Goal: Information Seeking & Learning: Learn about a topic

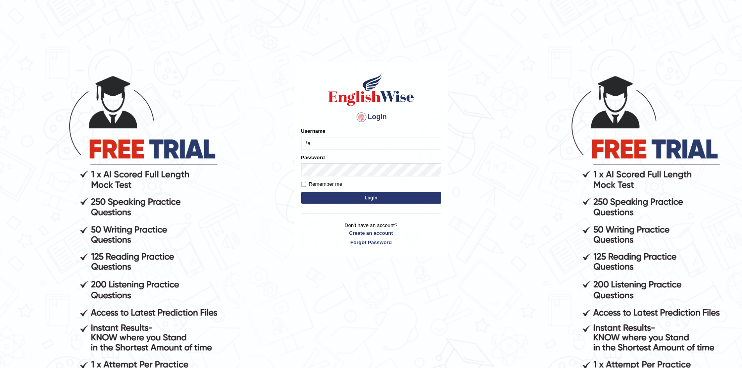
type input "\"
type input "Aliceenyonam"
click at [301, 192] on button "Login" at bounding box center [371, 198] width 140 height 12
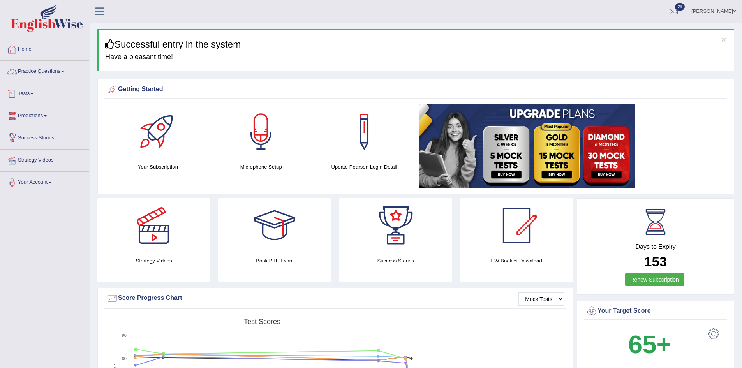
click at [35, 116] on link "Predictions" at bounding box center [44, 114] width 89 height 19
click at [40, 131] on link "Latest Predictions" at bounding box center [50, 134] width 73 height 14
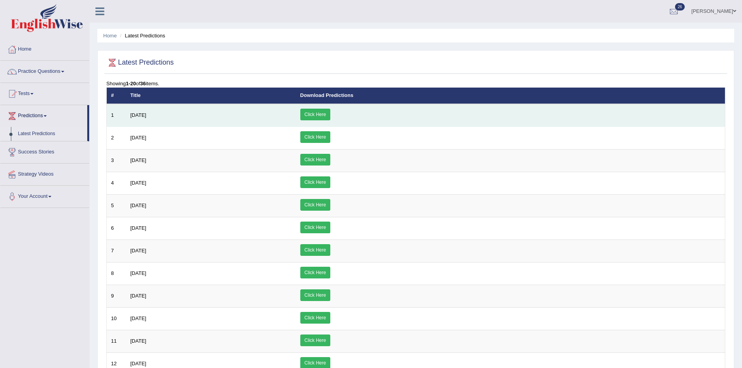
click at [330, 114] on link "Click Here" at bounding box center [315, 115] width 30 height 12
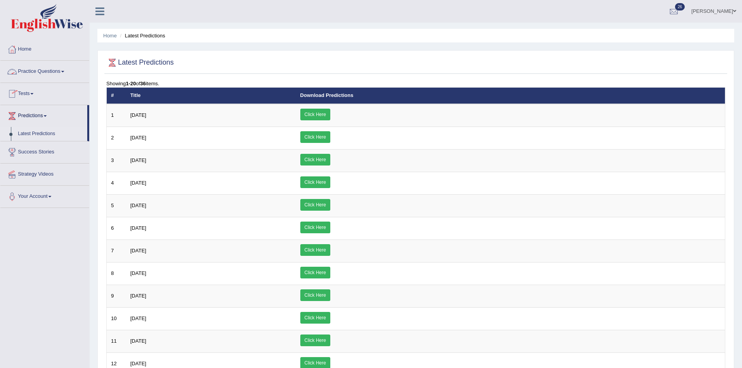
click at [33, 66] on link "Practice Questions" at bounding box center [44, 70] width 89 height 19
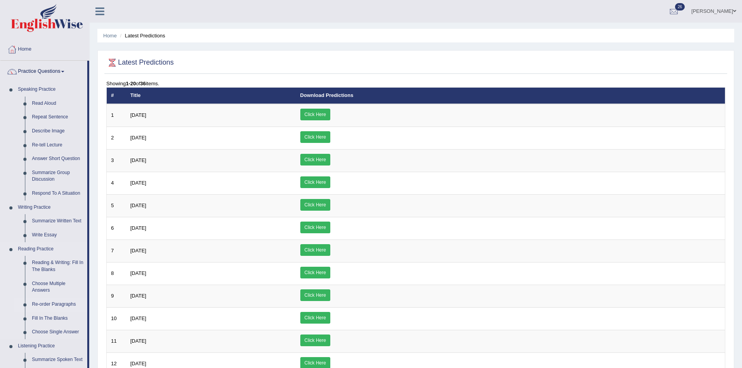
click at [56, 301] on link "Re-order Paragraphs" at bounding box center [57, 305] width 59 height 14
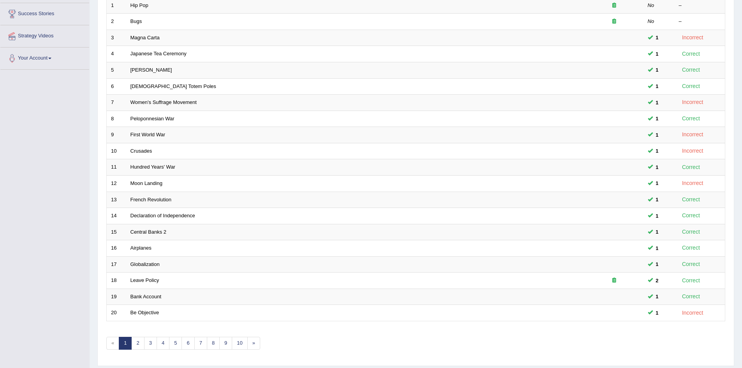
scroll to position [148, 0]
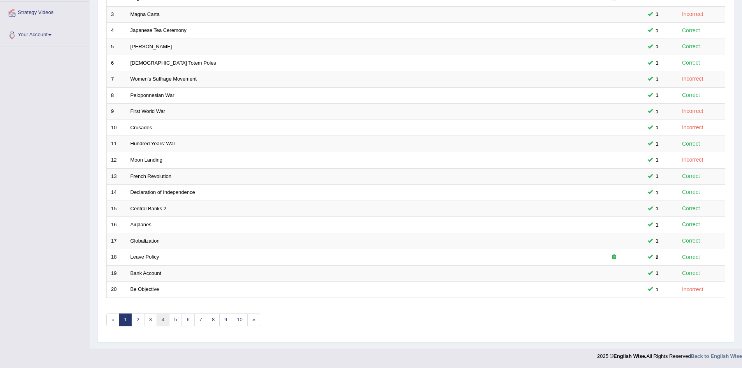
click at [163, 318] on link "4" at bounding box center [163, 319] width 13 height 13
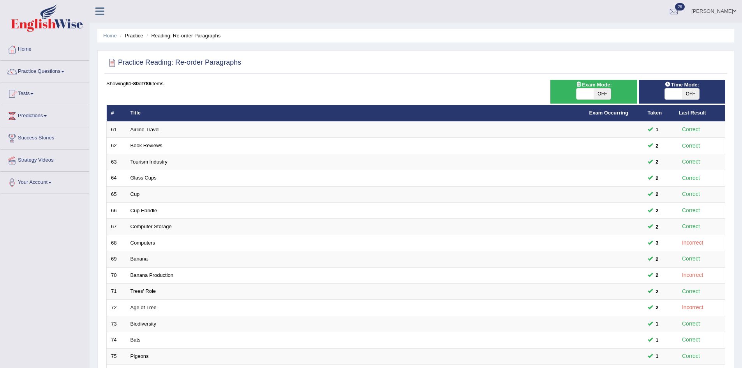
scroll to position [148, 0]
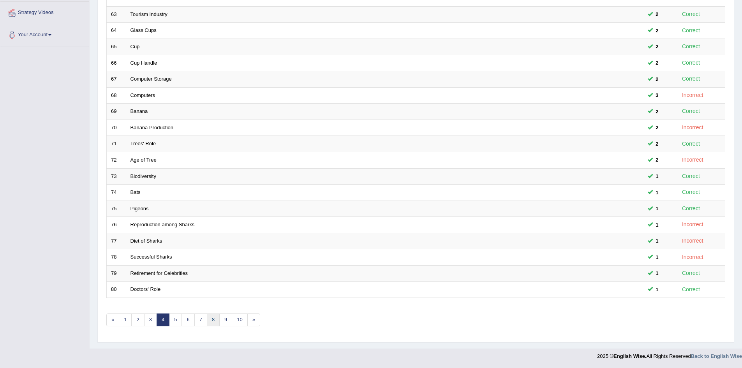
click at [216, 318] on link "8" at bounding box center [213, 319] width 13 height 13
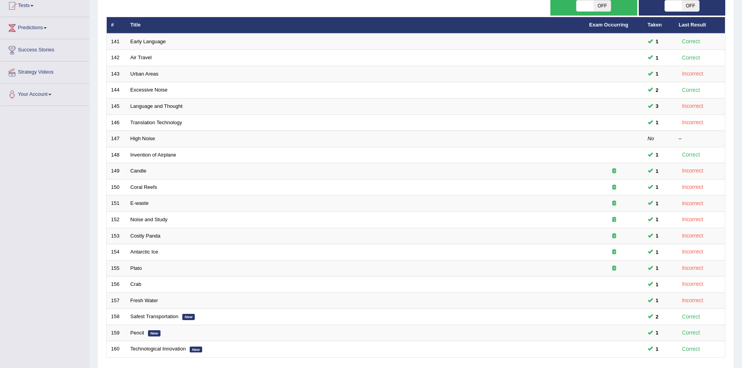
scroll to position [148, 0]
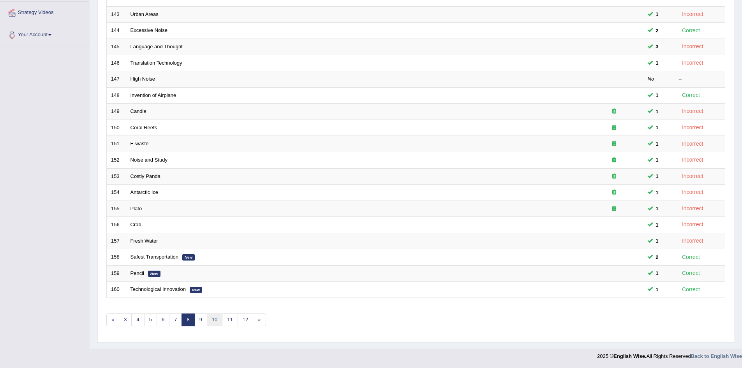
click at [215, 318] on link "10" at bounding box center [215, 319] width 16 height 13
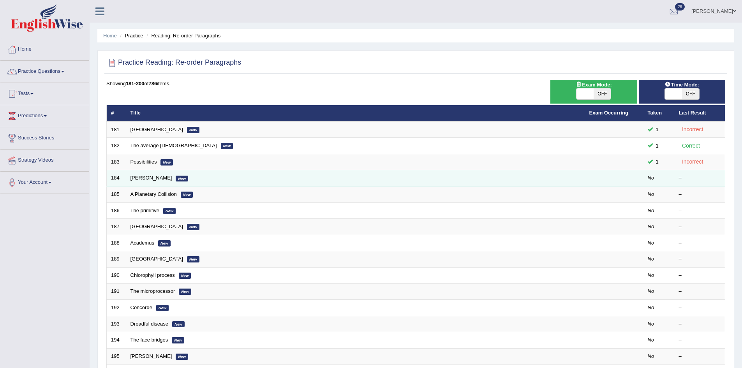
click at [176, 176] on em "New" at bounding box center [182, 179] width 12 height 6
click at [159, 178] on link "[PERSON_NAME]" at bounding box center [151, 178] width 42 height 6
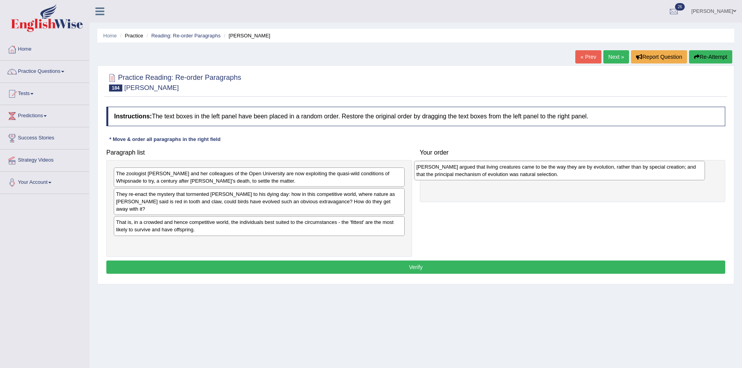
drag, startPoint x: 143, startPoint y: 175, endPoint x: 443, endPoint y: 169, distance: 300.3
click at [443, 169] on div "[PERSON_NAME] argued that living creatures came to be the way they are by evolu…" at bounding box center [559, 170] width 291 height 19
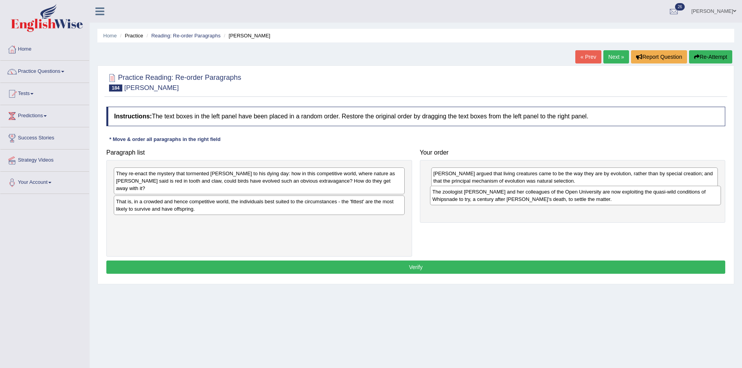
drag, startPoint x: 190, startPoint y: 176, endPoint x: 507, endPoint y: 195, distance: 316.7
click at [507, 195] on div "The zoologist [PERSON_NAME] and her colleagues of the Open University are now e…" at bounding box center [575, 195] width 291 height 19
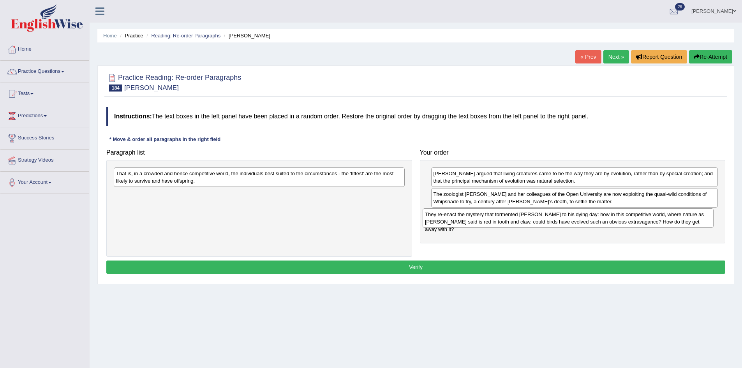
drag, startPoint x: 153, startPoint y: 178, endPoint x: 462, endPoint y: 219, distance: 311.5
click at [462, 219] on div "They re-enact the mystery that tormented [PERSON_NAME] to his dying day: how in…" at bounding box center [568, 217] width 291 height 19
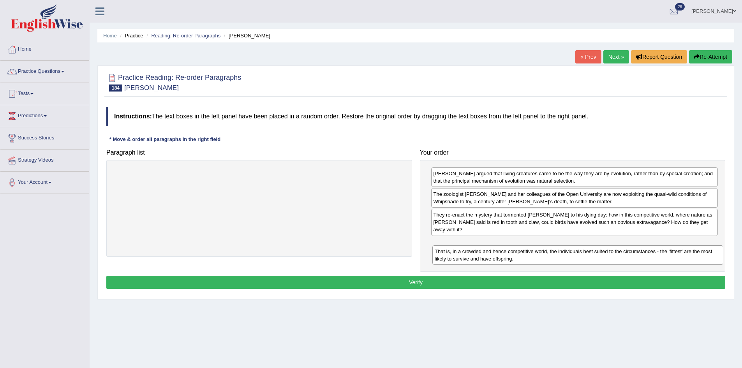
drag, startPoint x: 262, startPoint y: 180, endPoint x: 580, endPoint y: 257, distance: 327.3
click at [580, 257] on div "That is, in a crowded and hence competitive world, the individuals best suited …" at bounding box center [577, 254] width 291 height 19
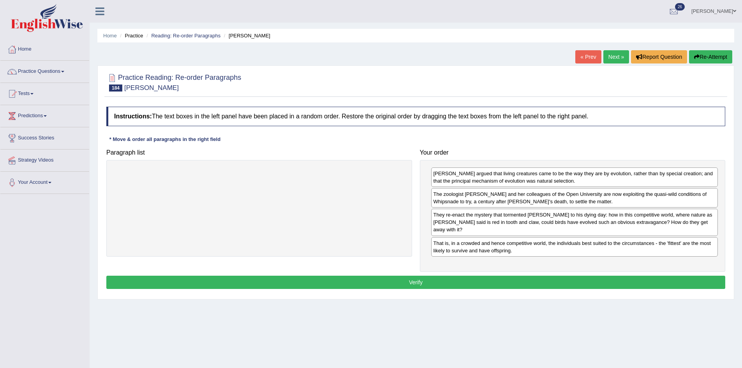
click at [534, 279] on button "Verify" at bounding box center [415, 282] width 619 height 13
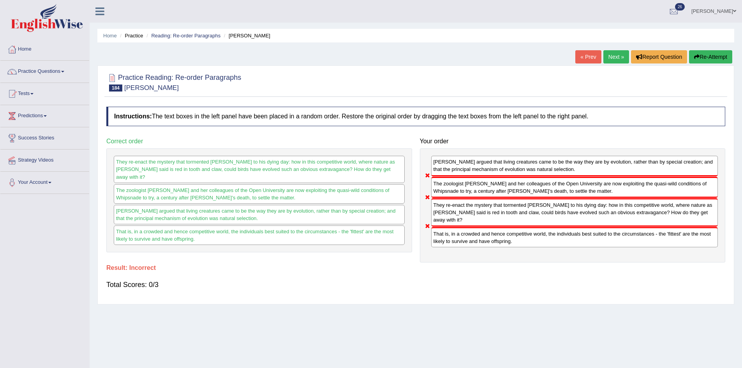
click at [614, 54] on link "Next »" at bounding box center [616, 56] width 26 height 13
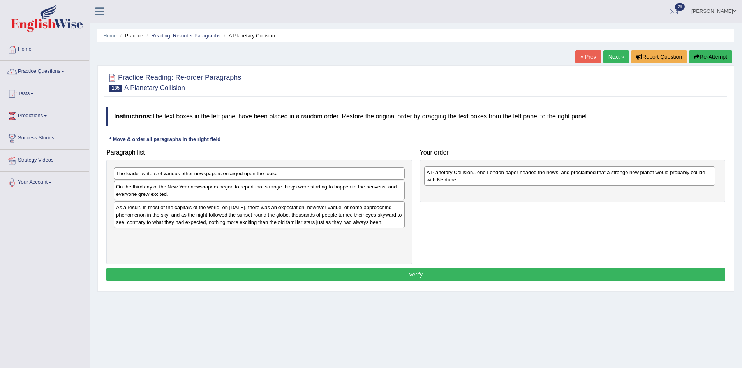
drag, startPoint x: 144, startPoint y: 173, endPoint x: 454, endPoint y: 172, distance: 310.4
click at [454, 172] on div "A Planetary Collision., one London paper headed the news, and proclaimed that a…" at bounding box center [569, 175] width 291 height 19
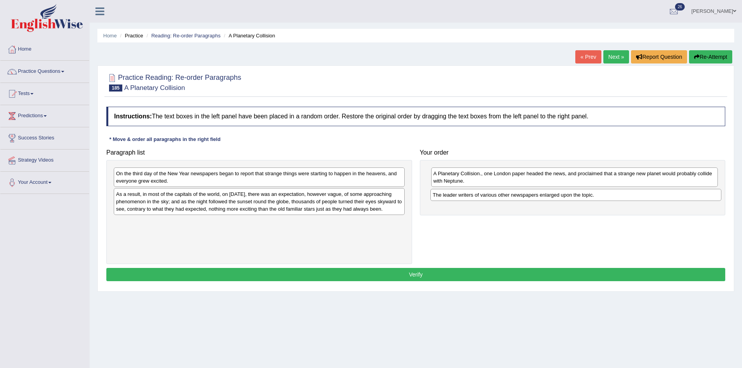
drag, startPoint x: 165, startPoint y: 176, endPoint x: 478, endPoint y: 195, distance: 314.1
click at [480, 197] on div "The leader writers of various other newspapers enlarged upon the topic." at bounding box center [575, 195] width 291 height 12
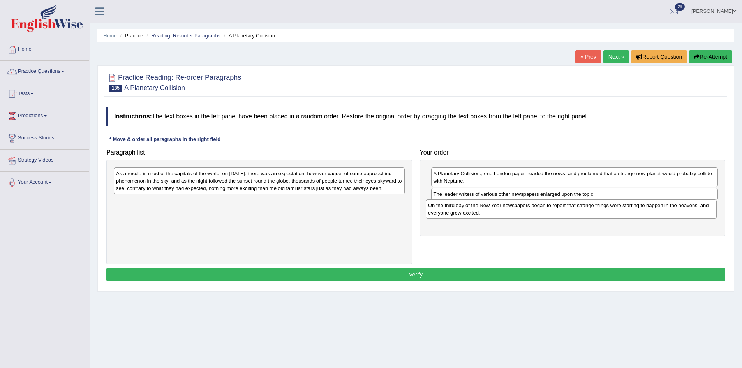
drag, startPoint x: 185, startPoint y: 175, endPoint x: 498, endPoint y: 207, distance: 314.3
click at [497, 207] on div "On the third day of the New Year newspapers began to report that strange things…" at bounding box center [571, 208] width 291 height 19
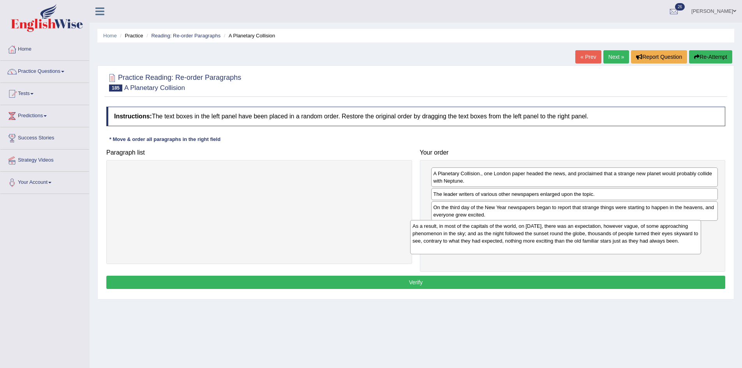
drag, startPoint x: 326, startPoint y: 187, endPoint x: 622, endPoint y: 240, distance: 301.0
click at [622, 240] on div "As a result, in most of the capitals of the world, on January 3rd, there was an…" at bounding box center [555, 237] width 291 height 34
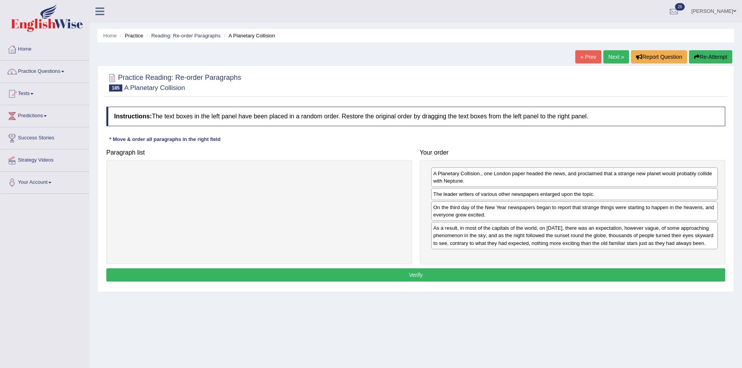
click at [547, 280] on button "Verify" at bounding box center [415, 274] width 619 height 13
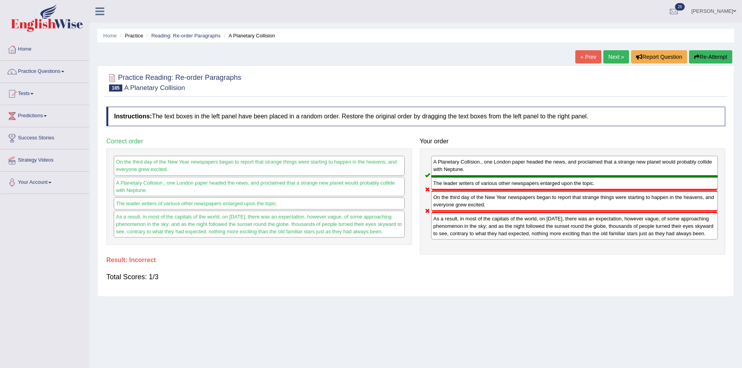
click at [610, 57] on link "Next »" at bounding box center [616, 56] width 26 height 13
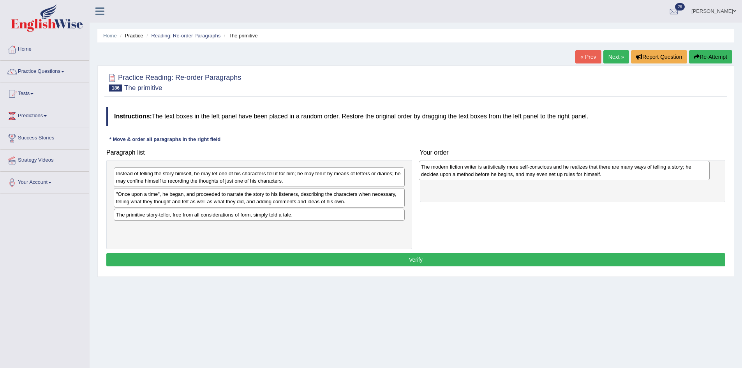
drag, startPoint x: 137, startPoint y: 181, endPoint x: 442, endPoint y: 174, distance: 305.0
click at [442, 174] on div "The modern fiction writer is artistically more self-conscious and he realizes t…" at bounding box center [564, 170] width 291 height 19
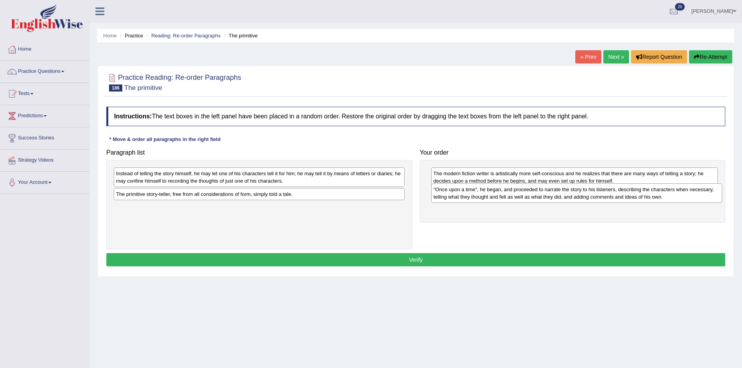
drag, startPoint x: 159, startPoint y: 201, endPoint x: 477, endPoint y: 197, distance: 317.4
click at [477, 197] on div ""Once upon a time", he began, and proceeded to narrate the story to his listene…" at bounding box center [576, 192] width 291 height 19
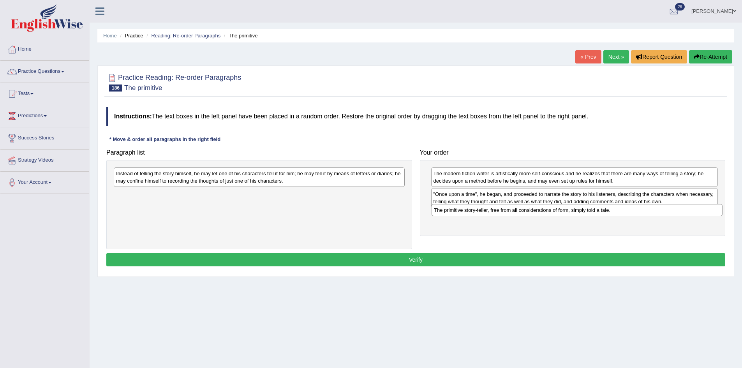
drag, startPoint x: 223, startPoint y: 194, endPoint x: 541, endPoint y: 210, distance: 318.2
click at [541, 210] on div "The primitive story-teller, free from all considerations of form, simply told a…" at bounding box center [576, 210] width 291 height 12
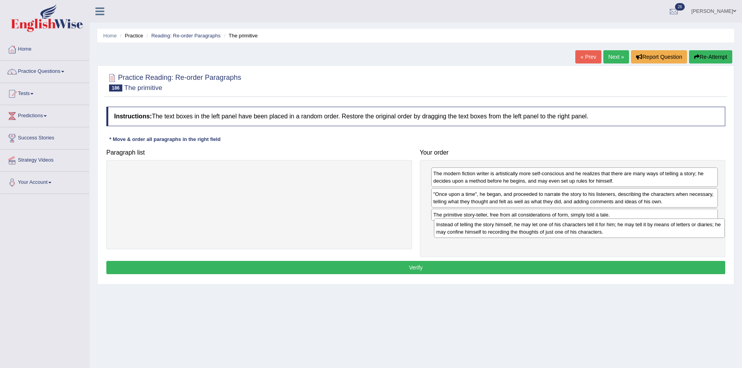
drag, startPoint x: 204, startPoint y: 179, endPoint x: 522, endPoint y: 230, distance: 321.5
click at [522, 230] on div "Instead of telling the story himself, he may let one of his characters tell it …" at bounding box center [579, 227] width 291 height 19
click at [450, 271] on button "Verify" at bounding box center [415, 267] width 619 height 13
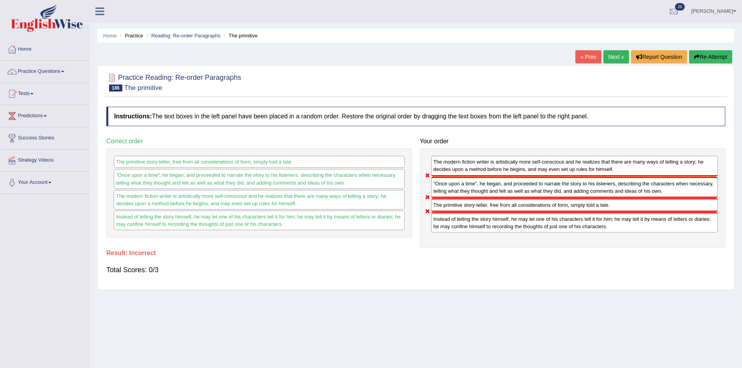
click at [608, 57] on link "Next »" at bounding box center [616, 56] width 26 height 13
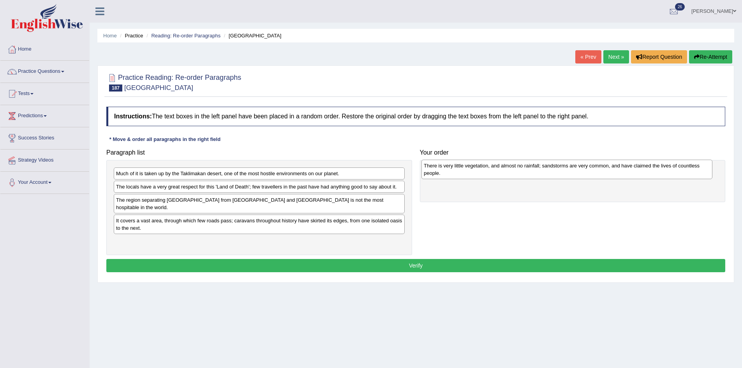
drag, startPoint x: 133, startPoint y: 201, endPoint x: 440, endPoint y: 167, distance: 309.5
click at [440, 167] on div "There is very little vegetation, and almost no rainfall; sandstorms are very co…" at bounding box center [566, 169] width 291 height 19
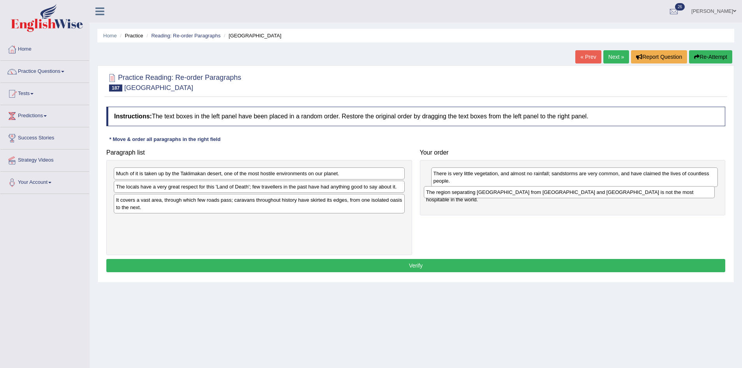
drag, startPoint x: 131, startPoint y: 201, endPoint x: 441, endPoint y: 193, distance: 310.1
click at [441, 193] on div "The region separating [GEOGRAPHIC_DATA] from [GEOGRAPHIC_DATA] and [GEOGRAPHIC_…" at bounding box center [569, 192] width 291 height 12
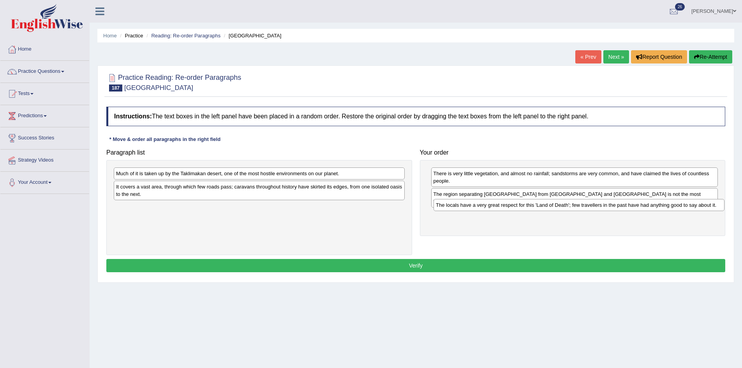
drag, startPoint x: 132, startPoint y: 188, endPoint x: 451, endPoint y: 206, distance: 320.2
click at [451, 206] on div "The locals have a very great respect for this 'Land of Death'; few travellers i…" at bounding box center [578, 205] width 291 height 12
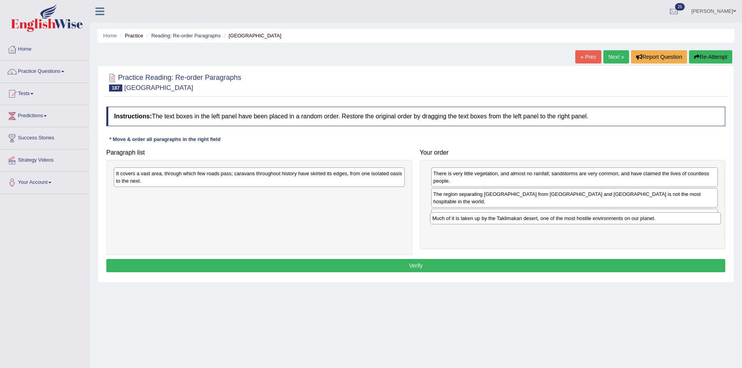
drag, startPoint x: 183, startPoint y: 178, endPoint x: 500, endPoint y: 223, distance: 319.4
click at [500, 223] on div "Much of it is taken up by the Taklimakan desert, one of the most hostile enviro…" at bounding box center [575, 218] width 291 height 12
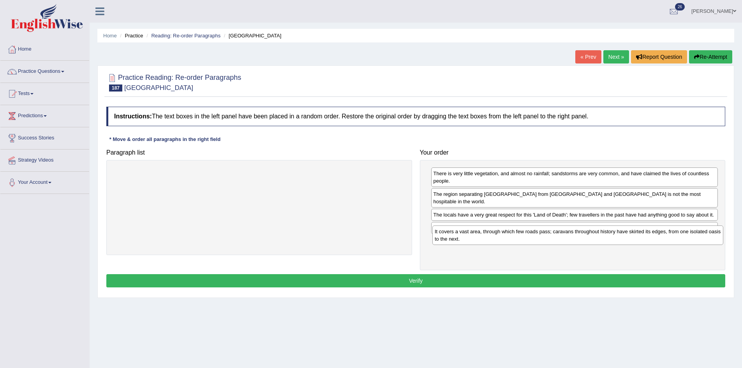
drag, startPoint x: 274, startPoint y: 174, endPoint x: 592, endPoint y: 232, distance: 323.8
click at [592, 232] on div "It covers a vast area, through which few roads pass; caravans throughout histor…" at bounding box center [577, 234] width 291 height 19
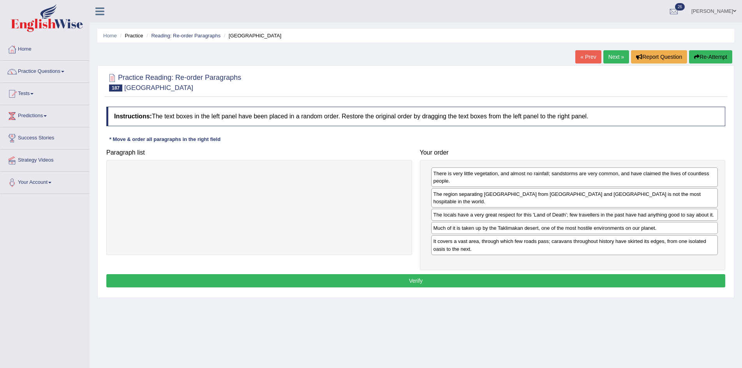
click at [492, 274] on button "Verify" at bounding box center [415, 280] width 619 height 13
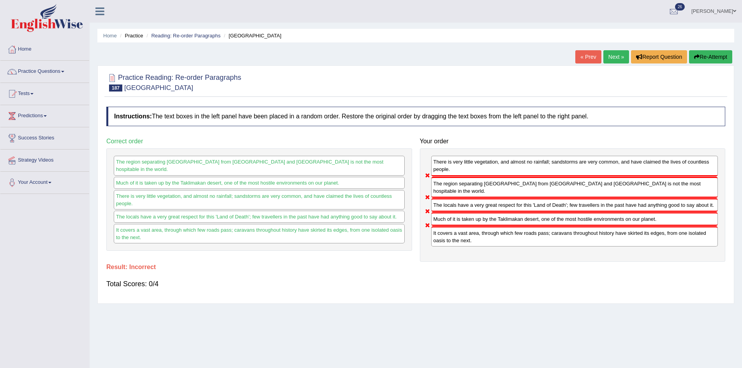
click at [606, 51] on link "Next »" at bounding box center [616, 56] width 26 height 13
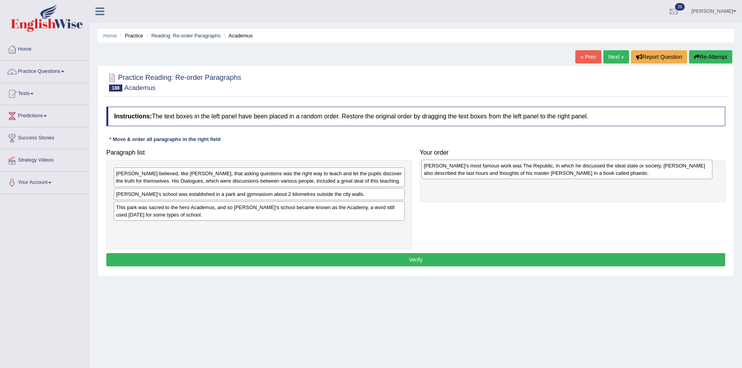
drag, startPoint x: 132, startPoint y: 202, endPoint x: 440, endPoint y: 174, distance: 308.9
click at [440, 174] on div "[PERSON_NAME]'s most famous work was The Republic, in which he discussed the id…" at bounding box center [566, 169] width 291 height 19
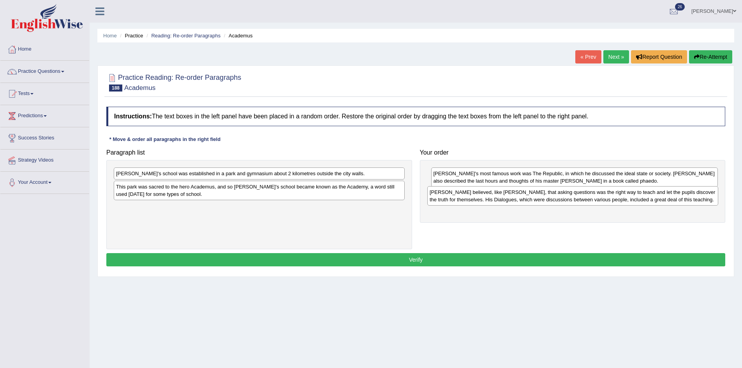
drag, startPoint x: 279, startPoint y: 181, endPoint x: 594, endPoint y: 199, distance: 315.2
click at [594, 199] on div "[PERSON_NAME] believed, like [PERSON_NAME], that asking questions was the right…" at bounding box center [572, 195] width 291 height 19
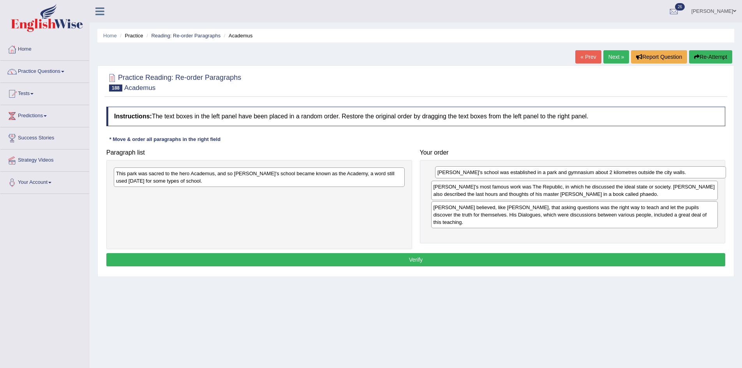
drag, startPoint x: 210, startPoint y: 175, endPoint x: 532, endPoint y: 174, distance: 321.3
click at [532, 174] on div "[PERSON_NAME]'s school was established in a park and gymnasium about 2 kilometr…" at bounding box center [580, 172] width 291 height 12
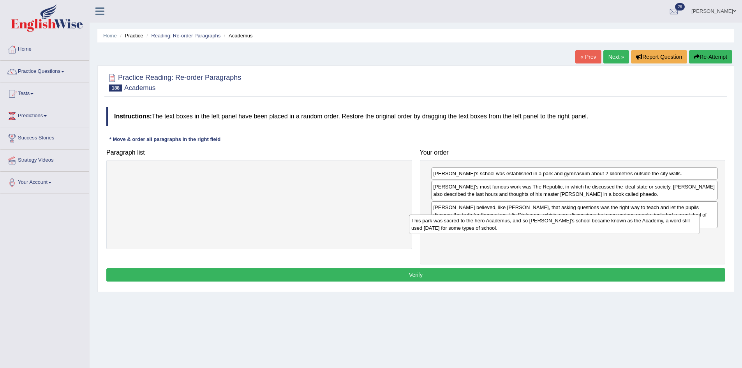
drag, startPoint x: 199, startPoint y: 178, endPoint x: 497, endPoint y: 236, distance: 303.9
click at [497, 234] on div "This park was sacred to the hero Academus, and so [PERSON_NAME]'s school became…" at bounding box center [554, 224] width 291 height 19
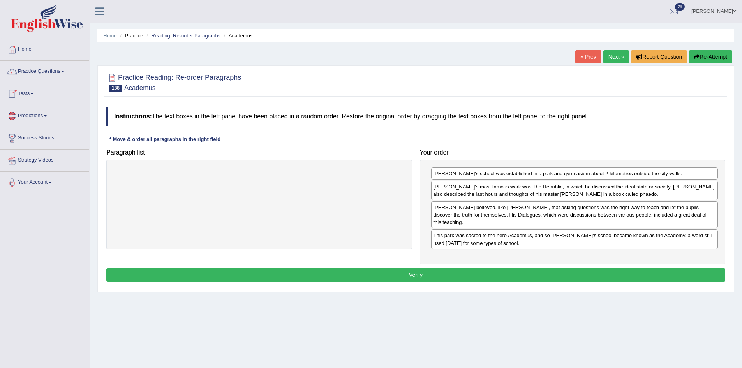
click at [424, 268] on button "Verify" at bounding box center [415, 274] width 619 height 13
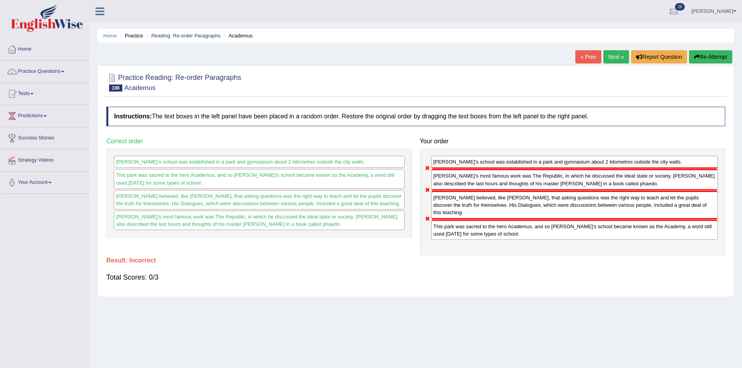
click at [610, 56] on link "Next »" at bounding box center [616, 56] width 26 height 13
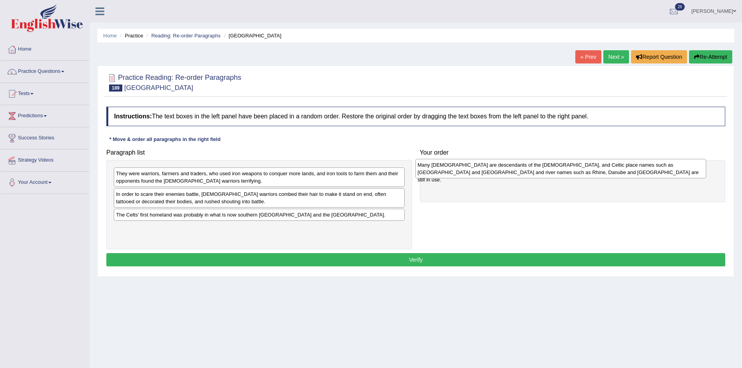
drag, startPoint x: 169, startPoint y: 214, endPoint x: 471, endPoint y: 164, distance: 305.5
click at [471, 164] on div "Many Europeans are descendants of the Celts, and Celtic place names such as Lon…" at bounding box center [560, 168] width 291 height 19
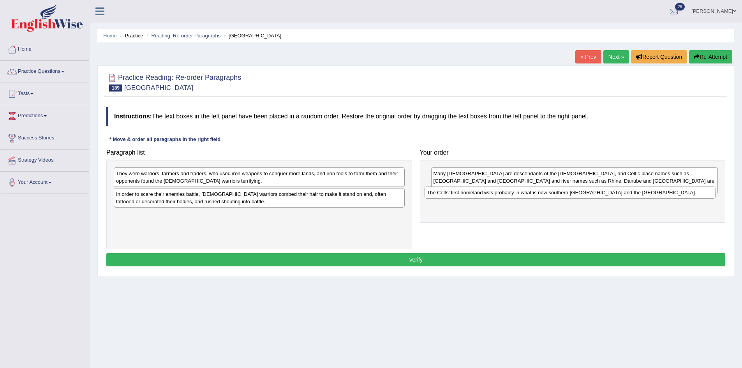
drag, startPoint x: 193, startPoint y: 220, endPoint x: 504, endPoint y: 197, distance: 311.5
click at [504, 197] on div "The Celts' first homeland was probably in what is now southern Germany and the …" at bounding box center [569, 193] width 291 height 12
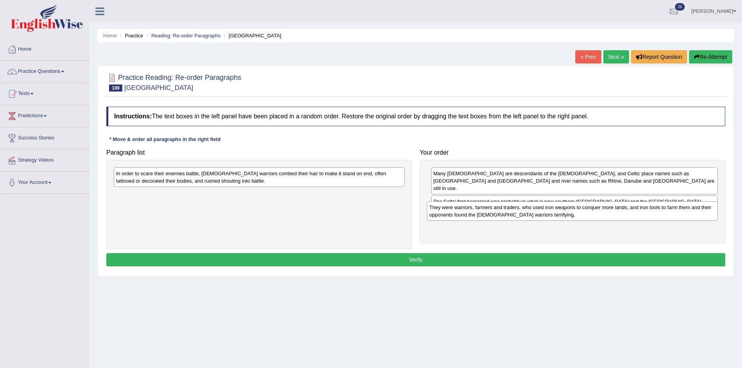
drag, startPoint x: 211, startPoint y: 183, endPoint x: 524, endPoint y: 217, distance: 314.9
click at [524, 217] on div "They were warriors, farmers and traders, who used iron weapons to conquer more …" at bounding box center [572, 210] width 291 height 19
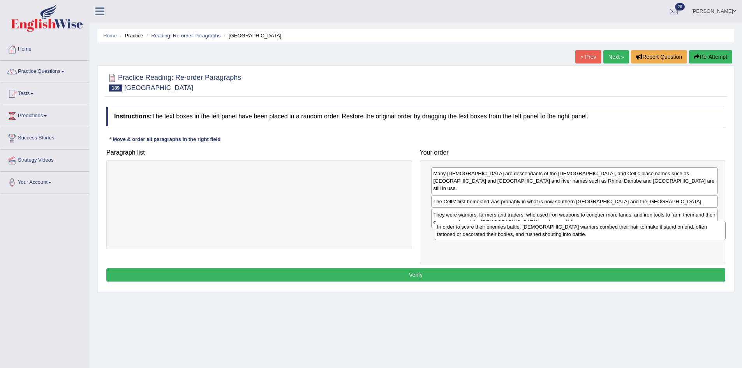
drag, startPoint x: 242, startPoint y: 177, endPoint x: 562, endPoint y: 230, distance: 324.4
click at [562, 230] on div "In order to scare their enemies battle, Celtic warriors combed their hair to ma…" at bounding box center [580, 230] width 291 height 19
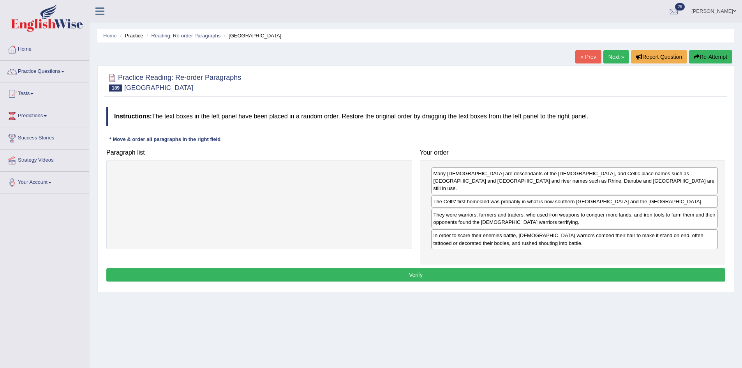
click at [476, 270] on button "Verify" at bounding box center [415, 274] width 619 height 13
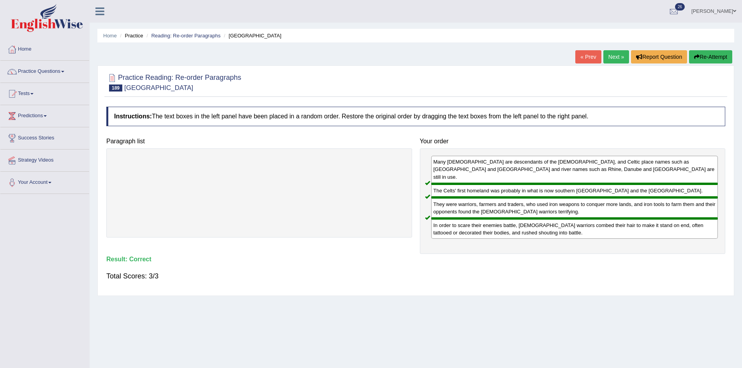
click at [613, 53] on link "Next »" at bounding box center [616, 56] width 26 height 13
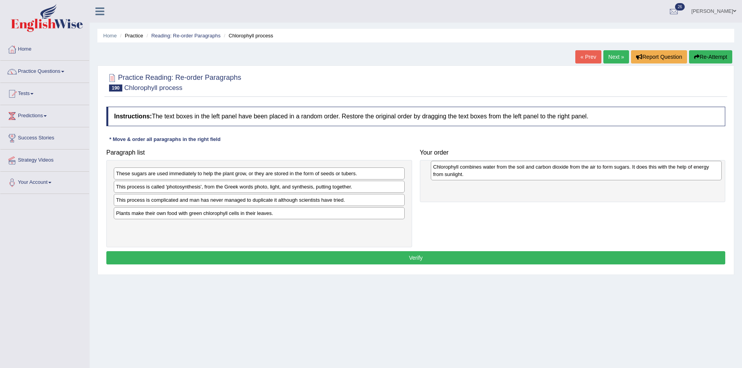
drag, startPoint x: 187, startPoint y: 217, endPoint x: 504, endPoint y: 171, distance: 320.4
click at [504, 171] on div "Chlorophyll combines water from the soil and carbon dioxide from the air to for…" at bounding box center [576, 170] width 291 height 19
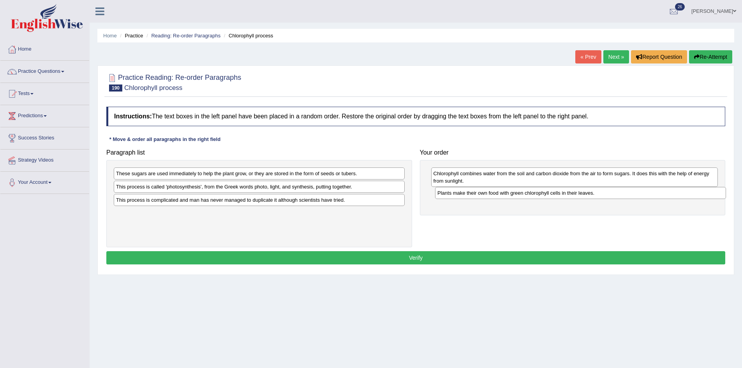
drag, startPoint x: 167, startPoint y: 215, endPoint x: 484, endPoint y: 195, distance: 318.0
click at [484, 195] on div "Plants make their own food with green chlorophyll cells in their leaves." at bounding box center [580, 193] width 291 height 12
click at [222, 187] on div "This process is called 'photosynthesis', from the Greek words photo, light, and…" at bounding box center [261, 187] width 291 height 12
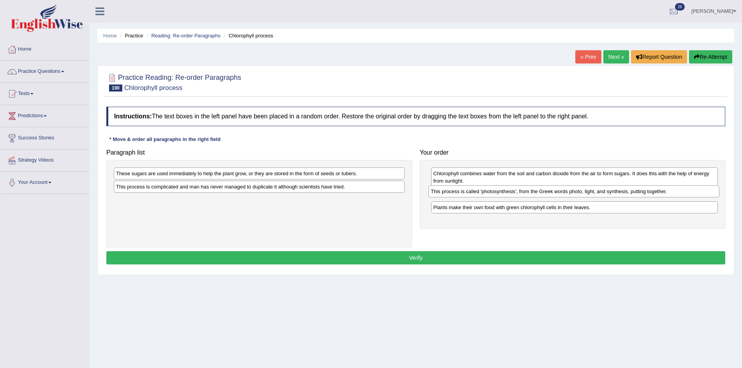
drag, startPoint x: 220, startPoint y: 188, endPoint x: 535, endPoint y: 193, distance: 314.7
click at [535, 193] on div "This process is called 'photosynthesis', from the Greek words photo, light, and…" at bounding box center [573, 191] width 291 height 12
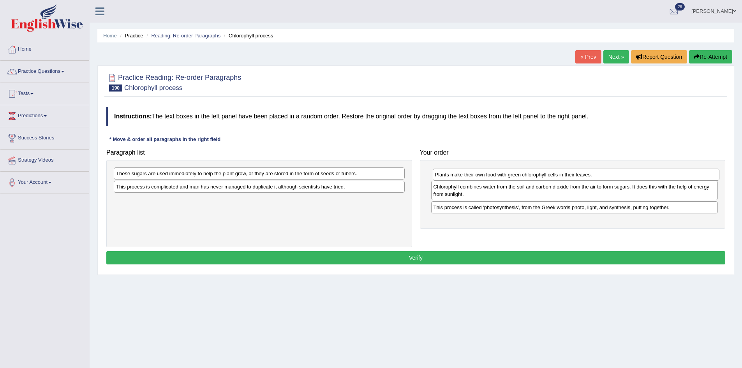
drag, startPoint x: 475, startPoint y: 209, endPoint x: 476, endPoint y: 176, distance: 32.7
click at [476, 176] on div "Plants make their own food with green chlorophyll cells in their leaves." at bounding box center [576, 175] width 287 height 12
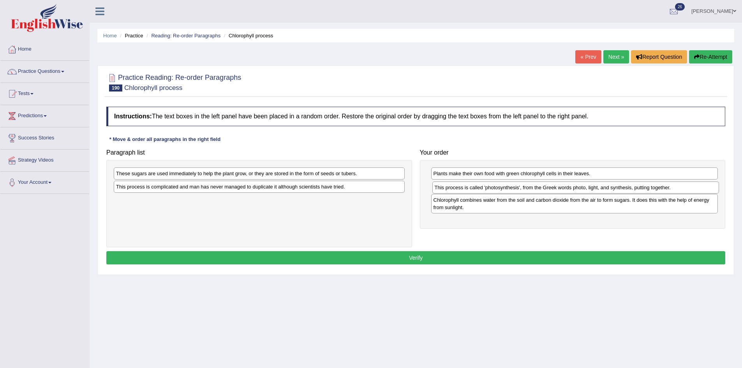
drag, startPoint x: 461, startPoint y: 205, endPoint x: 463, endPoint y: 185, distance: 19.9
click at [463, 185] on div "This process is called 'photosynthesis', from the Greek words photo, light, and…" at bounding box center [575, 187] width 287 height 12
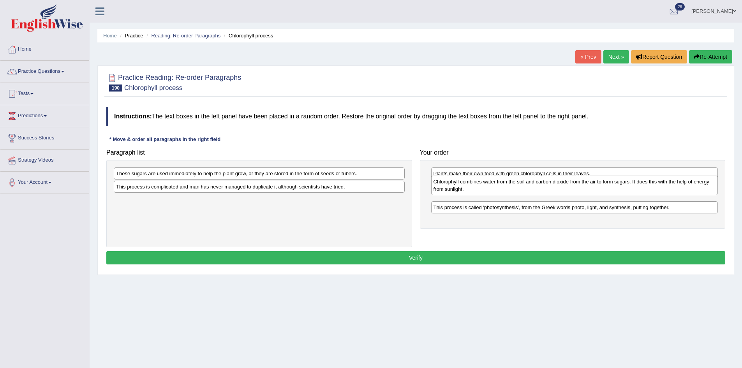
drag, startPoint x: 485, startPoint y: 205, endPoint x: 483, endPoint y: 190, distance: 14.9
click at [483, 190] on div "Chlorophyll combines water from the soil and carbon dioxide from the air to for…" at bounding box center [574, 185] width 287 height 19
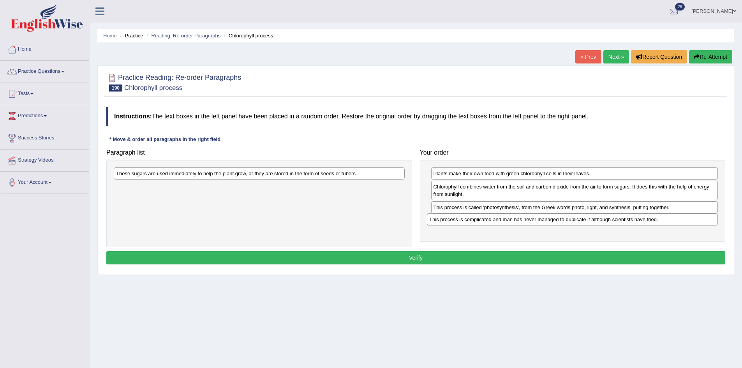
drag, startPoint x: 171, startPoint y: 192, endPoint x: 484, endPoint y: 225, distance: 314.8
click at [484, 225] on div "This process is complicated and man has never managed to duplicate it although …" at bounding box center [572, 219] width 291 height 12
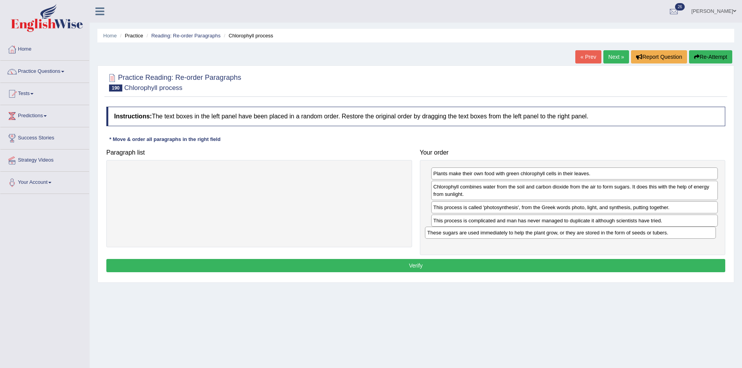
drag, startPoint x: 318, startPoint y: 176, endPoint x: 629, endPoint y: 235, distance: 316.7
click at [629, 235] on div "These sugars are used immediately to help the plant grow, or they are stored in…" at bounding box center [570, 233] width 291 height 12
click at [536, 264] on button "Verify" at bounding box center [415, 265] width 619 height 13
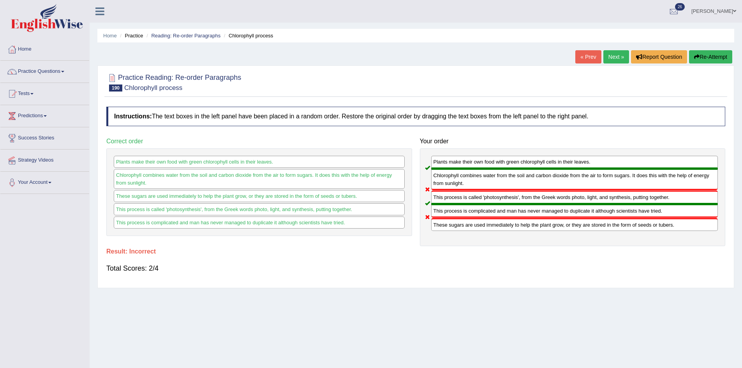
click at [620, 55] on link "Next »" at bounding box center [616, 56] width 26 height 13
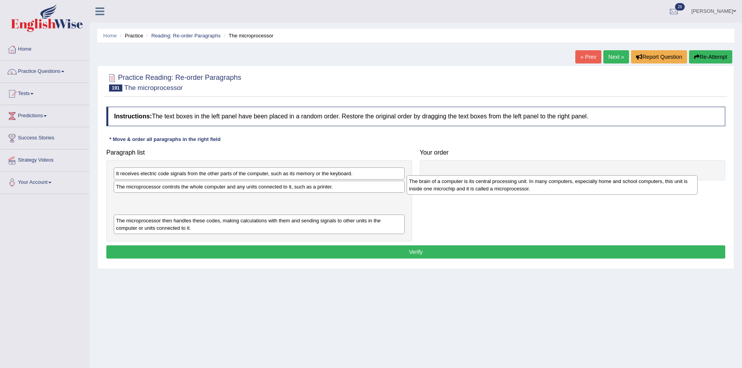
drag, startPoint x: 151, startPoint y: 231, endPoint x: 444, endPoint y: 192, distance: 295.5
click at [444, 192] on div "The brain of a computer is its central processing unit. In many computers, espe…" at bounding box center [552, 184] width 291 height 19
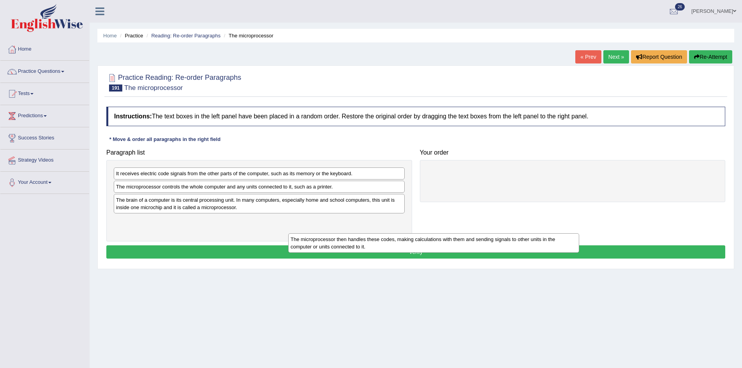
drag, startPoint x: 187, startPoint y: 225, endPoint x: 291, endPoint y: 242, distance: 105.7
click at [302, 246] on div "The microprocessor then handles these codes, making calculations with them and …" at bounding box center [433, 242] width 291 height 19
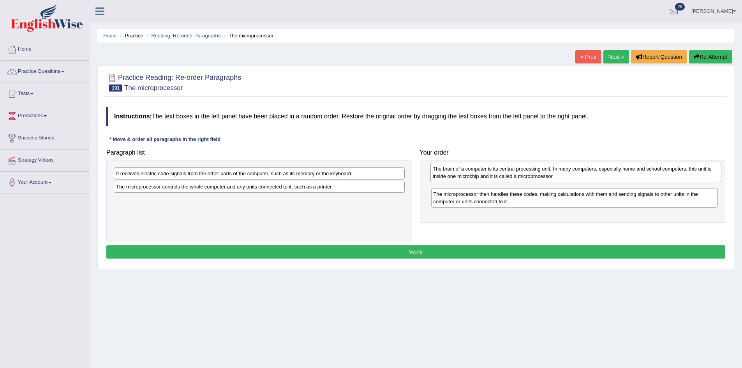
drag, startPoint x: 218, startPoint y: 201, endPoint x: 535, endPoint y: 169, distance: 318.1
click at [535, 169] on div "The brain of a computer is its central processing unit. In many computers, espe…" at bounding box center [575, 172] width 291 height 19
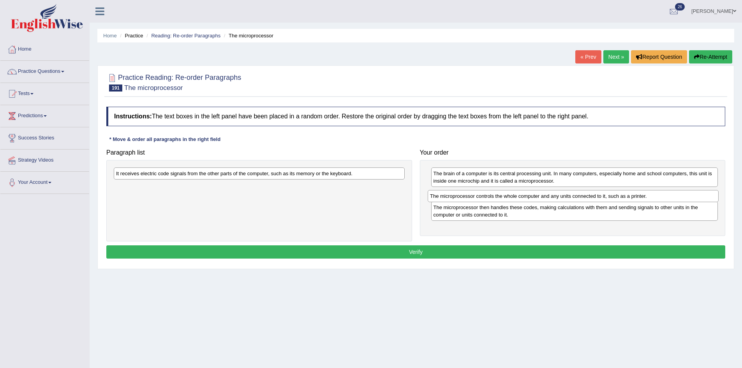
drag, startPoint x: 230, startPoint y: 186, endPoint x: 544, endPoint y: 195, distance: 314.4
click at [544, 195] on div "The microprocessor controls the whole computer and any units connected to it, s…" at bounding box center [573, 196] width 291 height 12
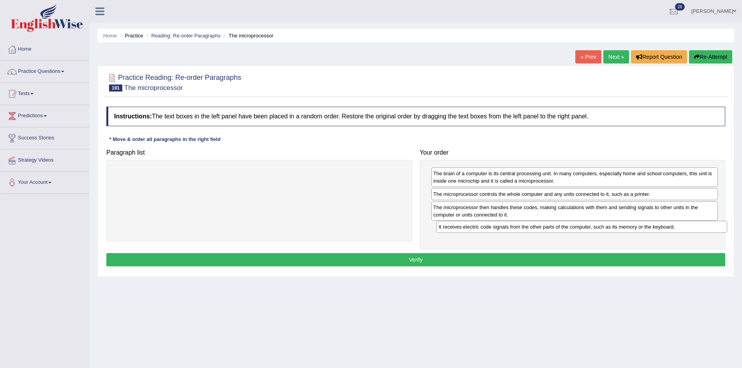
drag, startPoint x: 288, startPoint y: 172, endPoint x: 611, endPoint y: 225, distance: 326.8
click at [611, 225] on div "It receives electric code signals from the other parts of the computer, such as…" at bounding box center [581, 227] width 291 height 12
click at [436, 256] on button "Verify" at bounding box center [415, 259] width 619 height 13
